Goal: Task Accomplishment & Management: Manage account settings

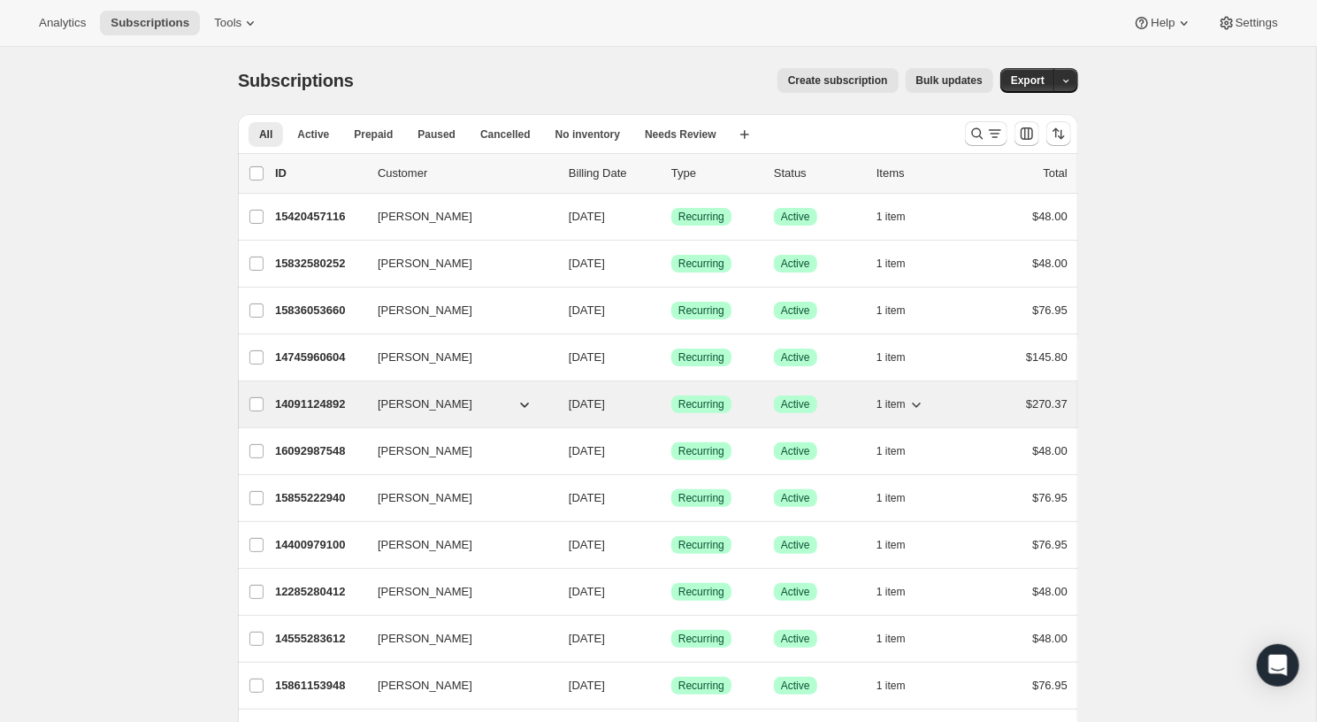
click at [304, 395] on p "14091124892" at bounding box center [319, 404] width 88 height 18
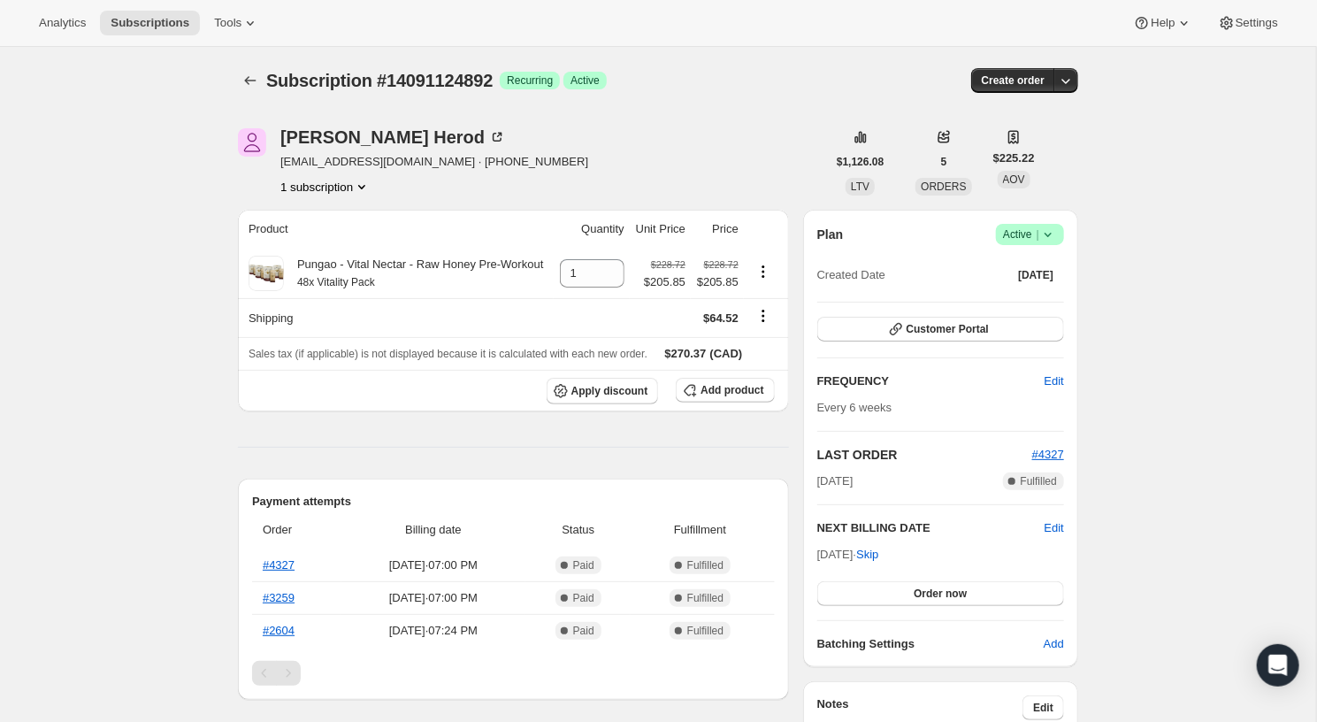
click at [357, 163] on span "[EMAIL_ADDRESS][DOMAIN_NAME] · [PHONE_NUMBER]" at bounding box center [434, 162] width 308 height 18
click at [386, 163] on span "[EMAIL_ADDRESS][DOMAIN_NAME] · [PHONE_NUMBER]" at bounding box center [434, 162] width 308 height 18
drag, startPoint x: 387, startPoint y: 163, endPoint x: 280, endPoint y: 162, distance: 107.9
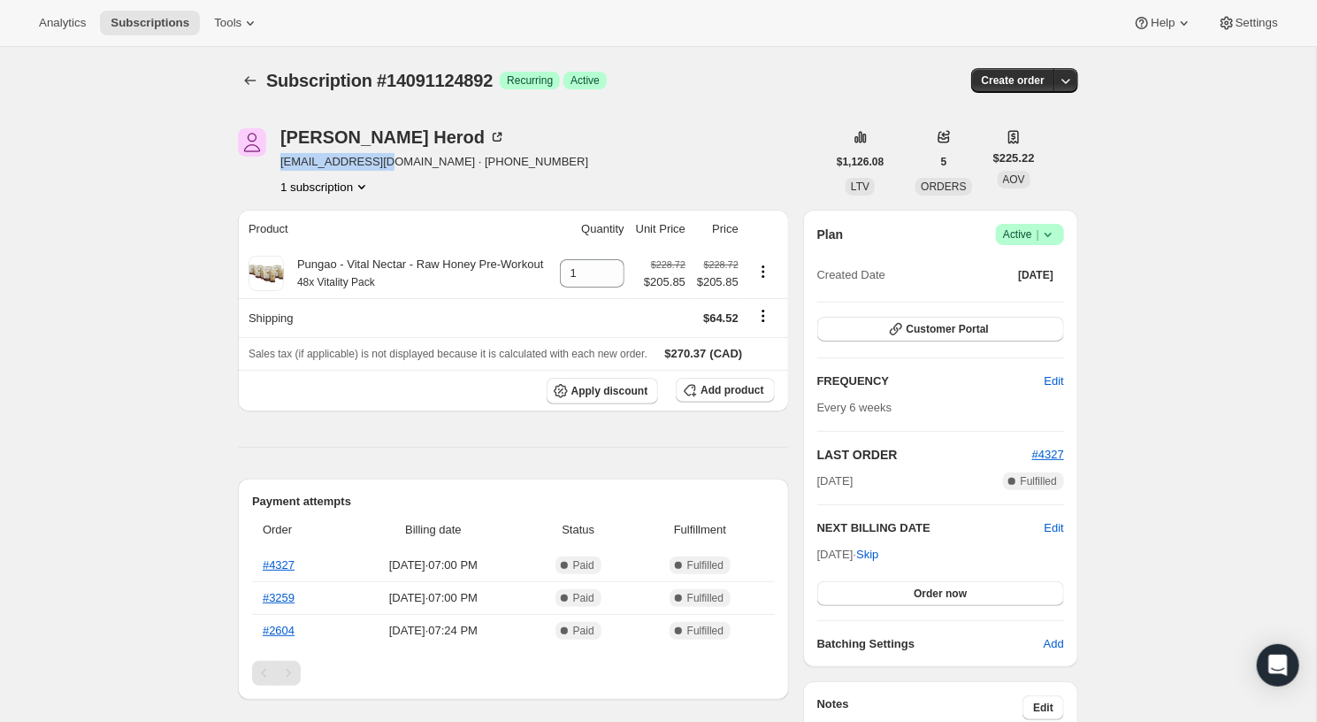
click at [280, 162] on span "[EMAIL_ADDRESS][DOMAIN_NAME] · [PHONE_NUMBER]" at bounding box center [434, 162] width 308 height 18
copy span "[EMAIL_ADDRESS][DOMAIN_NAME]"
click at [1011, 323] on button "Customer Portal" at bounding box center [940, 329] width 247 height 25
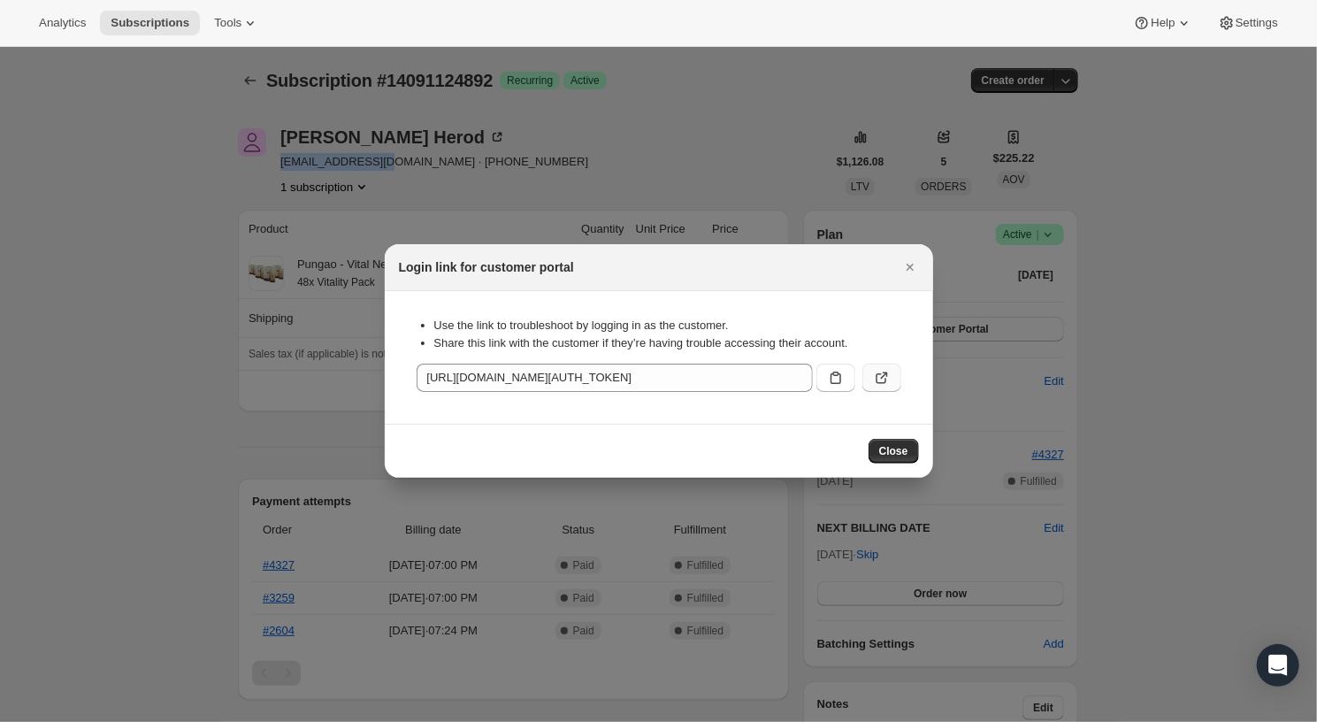
click at [888, 370] on icon ":rc1:" at bounding box center [882, 378] width 18 height 18
click at [906, 261] on icon "Close" at bounding box center [910, 267] width 18 height 18
